Goal: Task Accomplishment & Management: Use online tool/utility

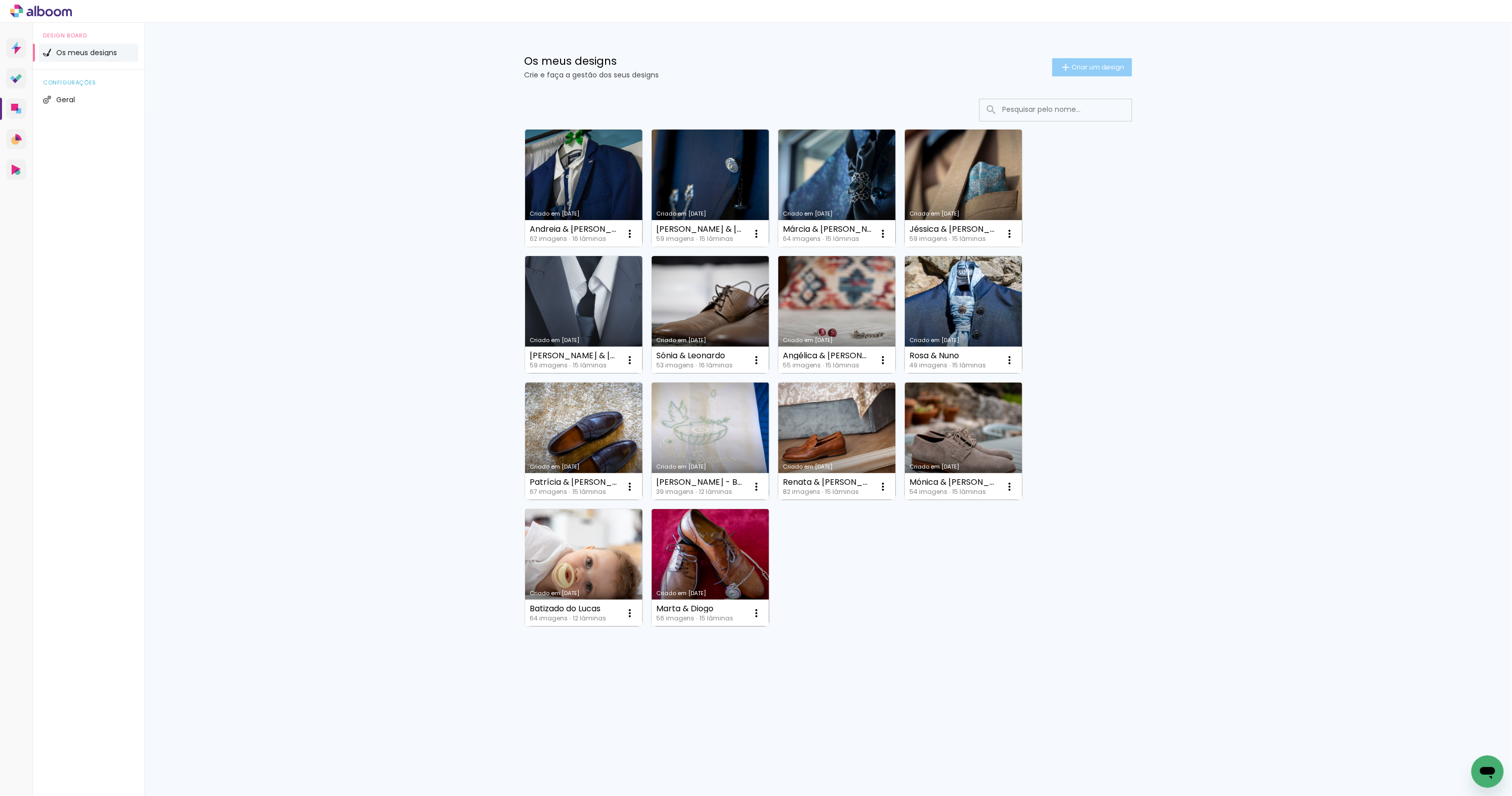
click at [1104, 68] on span "Criar um design" at bounding box center [1098, 67] width 52 height 7
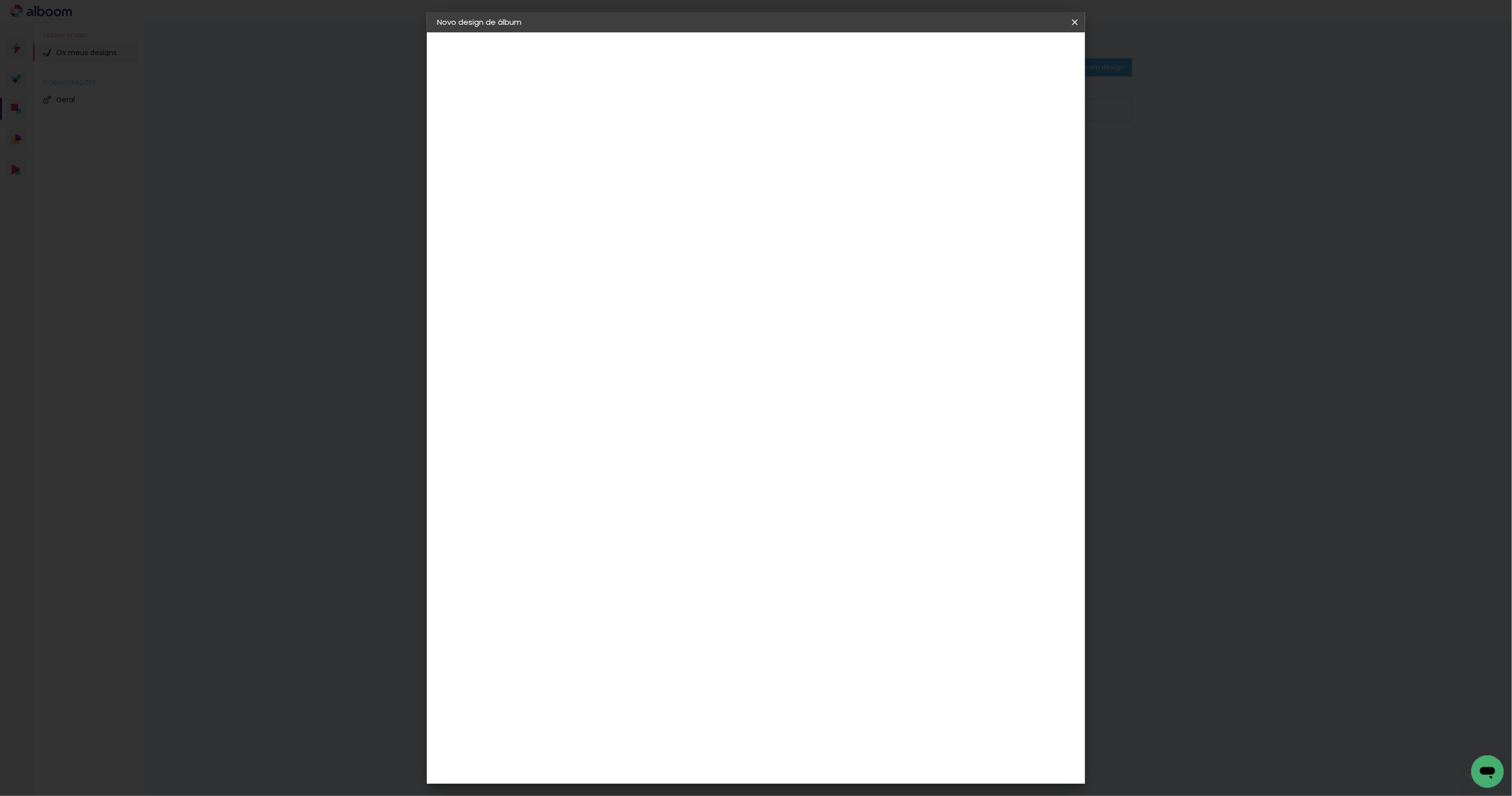
click at [602, 129] on input at bounding box center [602, 135] width 0 height 16
type input "Batizado [PERSON_NAME]"
type paper-input "Batizado [PERSON_NAME]"
click at [0, 0] on slot "Avançar" at bounding box center [0, 0] width 0 height 0
click at [663, 232] on paper-item "DreambooksPro" at bounding box center [618, 228] width 89 height 22
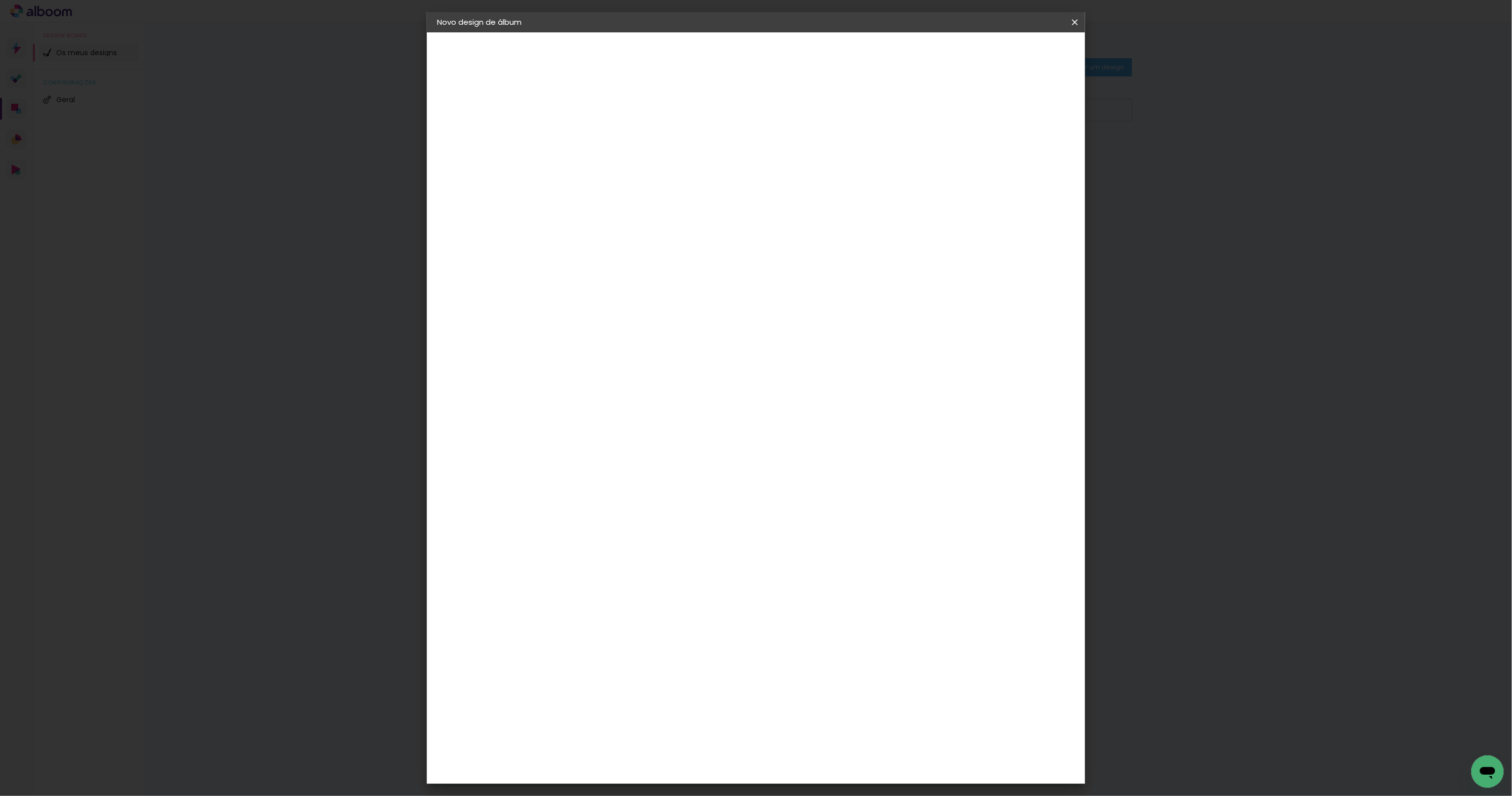
click at [0, 0] on slot "Avançar" at bounding box center [0, 0] width 0 height 0
click at [642, 168] on input "text" at bounding box center [622, 176] width 40 height 16
click at [844, 175] on paper-item "Álbum" at bounding box center [822, 168] width 202 height 20
type input "Álbum"
click at [671, 459] on span "20 × 20" at bounding box center [647, 469] width 47 height 21
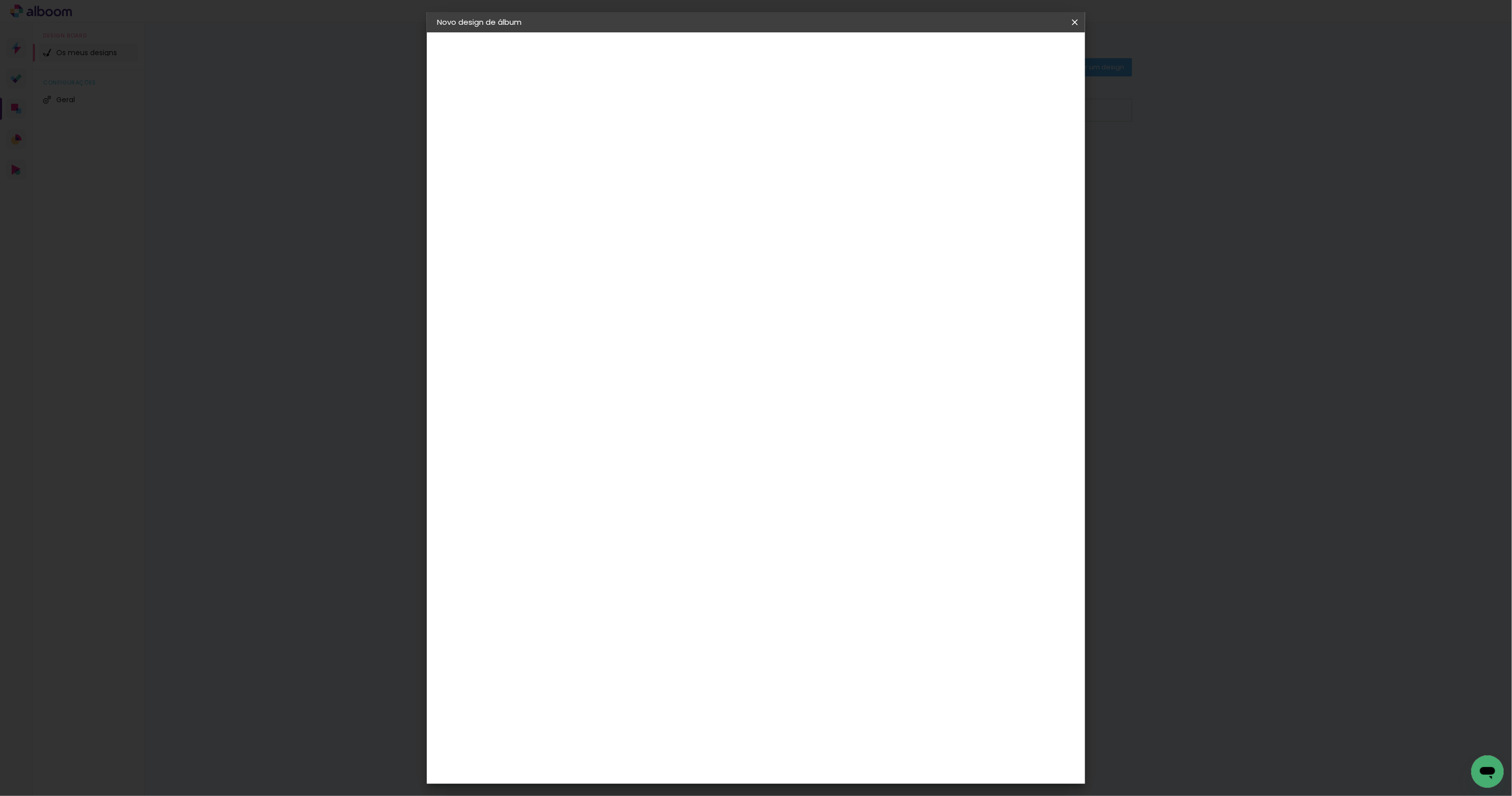
click at [0, 0] on slot "Avançar" at bounding box center [0, 0] width 0 height 0
click at [1020, 52] on span "Iniciar design" at bounding box center [996, 53] width 46 height 7
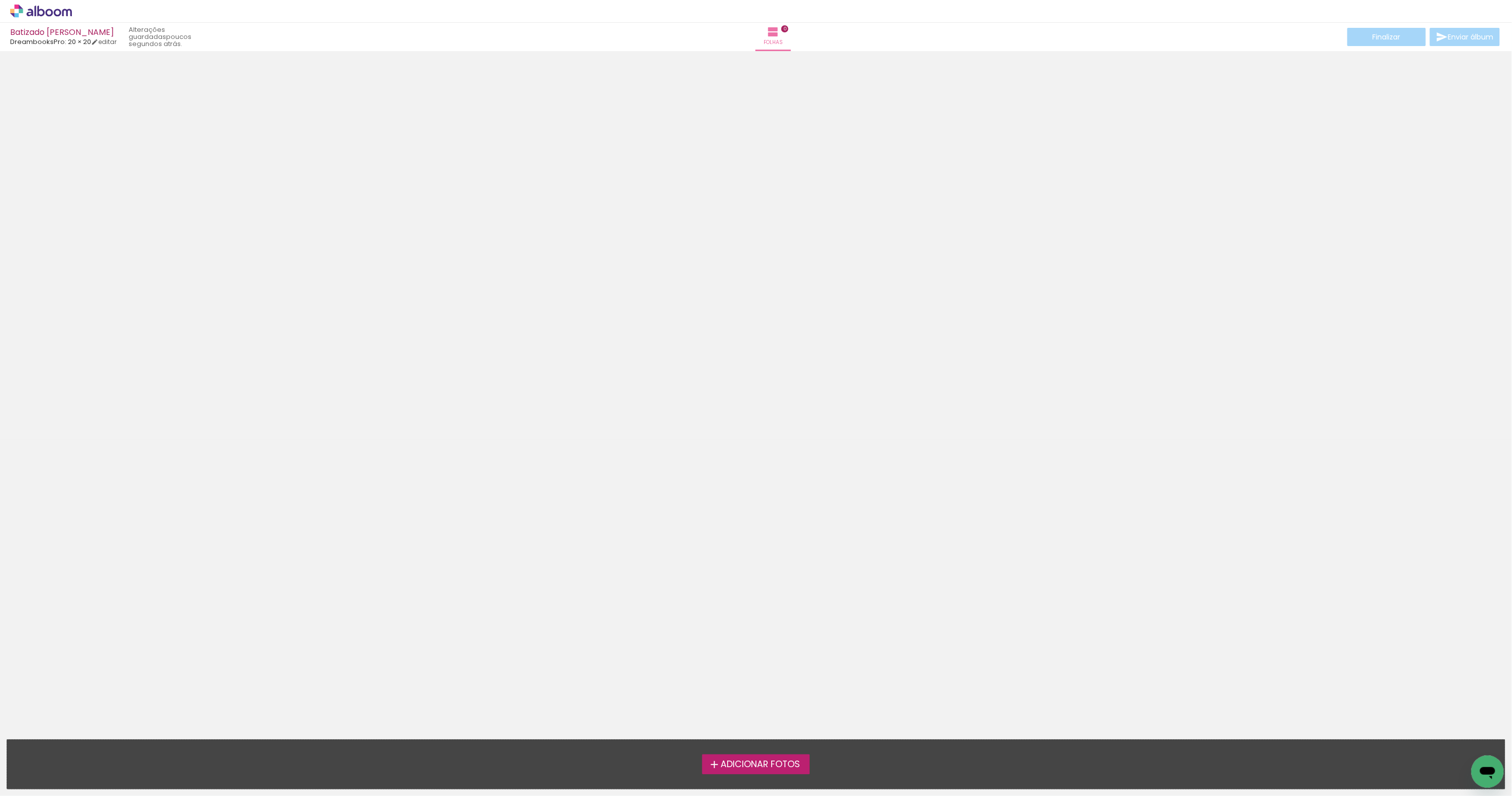
click at [756, 763] on span "Adicionar Fotos" at bounding box center [761, 765] width 80 height 9
click at [0, 0] on input "file" at bounding box center [0, 0] width 0 height 0
